Goal: Transaction & Acquisition: Purchase product/service

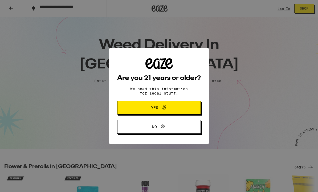
click at [169, 112] on button "Yes" at bounding box center [159, 108] width 84 height 14
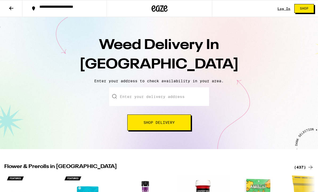
click at [146, 95] on input "Enter your delivery address" at bounding box center [159, 96] width 100 height 19
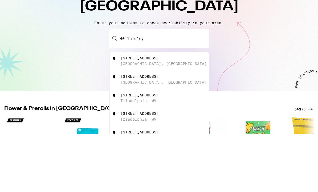
click at [155, 120] on div "[GEOGRAPHIC_DATA], [GEOGRAPHIC_DATA]" at bounding box center [163, 122] width 86 height 4
type input "[STREET_ADDRESS]"
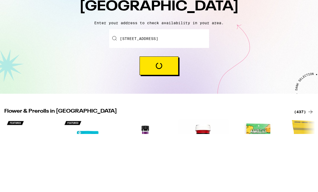
scroll to position [58, 0]
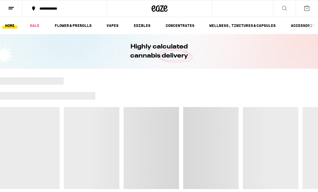
click at [77, 26] on link "FLOWER & PREROLLS" at bounding box center [73, 25] width 42 height 6
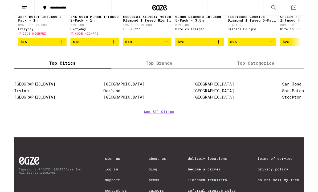
scroll to position [490, 0]
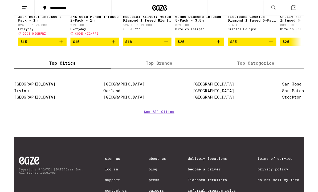
click at [215, 109] on link "[GEOGRAPHIC_DATA]" at bounding box center [218, 106] width 45 height 5
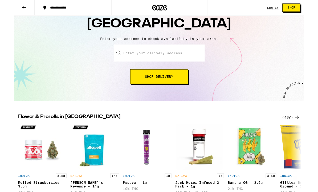
scroll to position [39, 0]
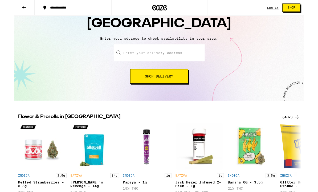
click at [303, 130] on div "(437)" at bounding box center [304, 128] width 20 height 6
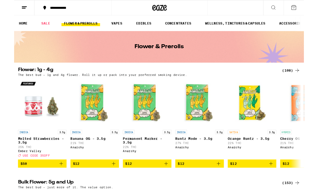
click at [303, 78] on div "(108)" at bounding box center [304, 77] width 20 height 6
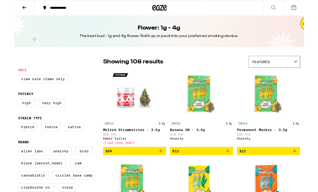
click at [301, 68] on div "Featured" at bounding box center [285, 67] width 56 height 13
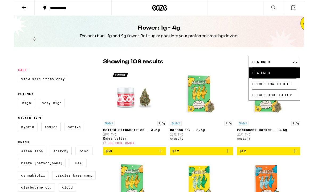
click at [302, 97] on span "Price: Low to High" at bounding box center [285, 92] width 48 height 12
